Goal: Answer question/provide support: Share knowledge or assist other users

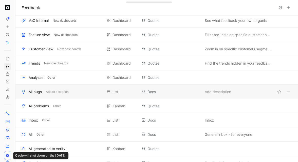
scroll to position [45, 0]
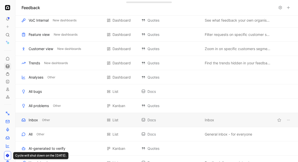
click at [36, 122] on div "Inbox" at bounding box center [33, 120] width 9 height 6
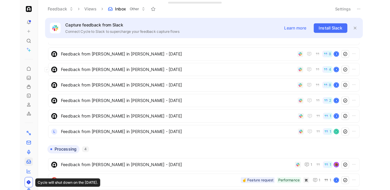
scroll to position [50, 0]
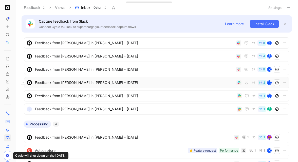
click at [65, 84] on span "Feedback from [PERSON_NAME] in [PERSON_NAME] - [DATE]" at bounding box center [135, 82] width 200 height 6
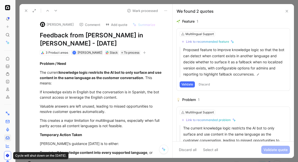
click at [64, 2] on div at bounding box center [156, 81] width 283 height 162
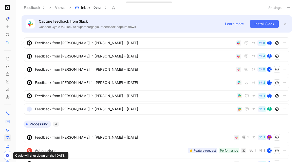
drag, startPoint x: 159, startPoint y: 47, endPoint x: 181, endPoint y: 162, distance: 116.8
